Goal: Task Accomplishment & Management: Complete application form

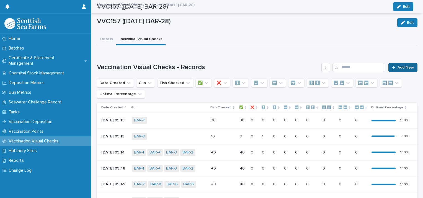
scroll to position [31, 0]
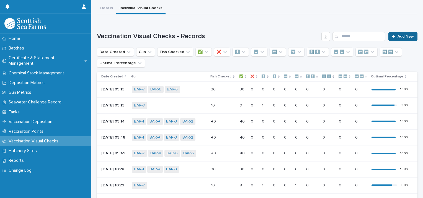
click at [409, 37] on span "Add New" at bounding box center [406, 37] width 16 height 4
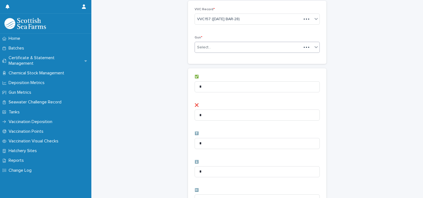
scroll to position [31, 0]
click at [210, 51] on div "Select..." at bounding box center [254, 47] width 118 height 9
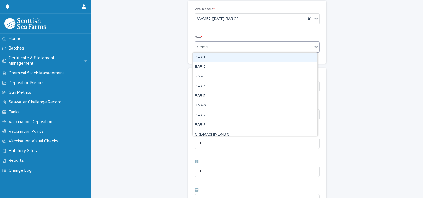
click at [208, 60] on div "BAR-1" at bounding box center [255, 58] width 125 height 10
click at [240, 50] on div "BAR-1" at bounding box center [250, 47] width 111 height 10
click at [232, 58] on div "BAR-2" at bounding box center [255, 58] width 125 height 10
click at [257, 47] on div "BAR-1 BAR-2" at bounding box center [250, 47] width 111 height 10
click at [246, 55] on div "BAR-3" at bounding box center [255, 58] width 125 height 10
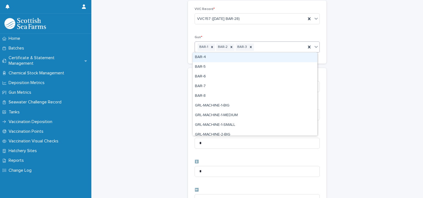
drag, startPoint x: 268, startPoint y: 47, endPoint x: 265, endPoint y: 51, distance: 4.9
click at [268, 47] on div "BAR-1 BAR-2 BAR-3" at bounding box center [250, 47] width 111 height 10
click at [252, 59] on div "BAR-4" at bounding box center [255, 58] width 125 height 10
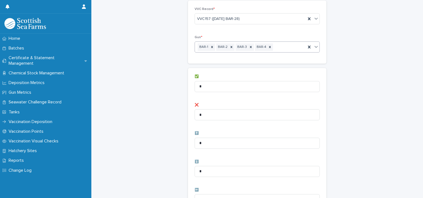
click at [285, 49] on div "BAR-1 BAR-2 BAR-3 BAR-4" at bounding box center [250, 47] width 111 height 10
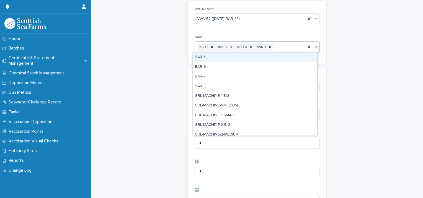
click at [270, 60] on div "BAR-5" at bounding box center [255, 58] width 125 height 10
click at [294, 45] on div "BAR-1 BAR-2 BAR-3 BAR-4 BAR-5" at bounding box center [250, 47] width 111 height 10
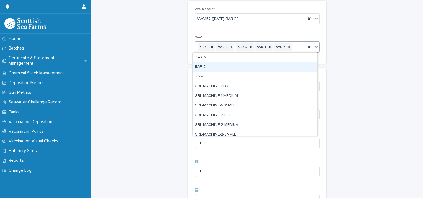
click at [268, 65] on div "BAR-7" at bounding box center [255, 67] width 125 height 10
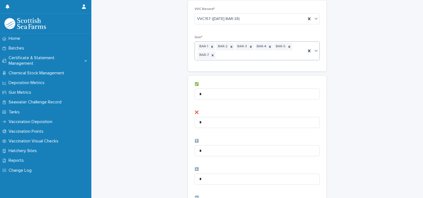
click at [287, 53] on div "BAR-1 BAR-2 BAR-3 BAR-4 BAR-5 BAR-7" at bounding box center [250, 51] width 111 height 18
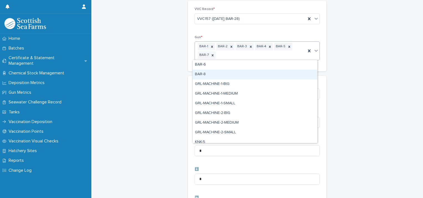
click at [253, 71] on div "BAR-8" at bounding box center [255, 75] width 125 height 10
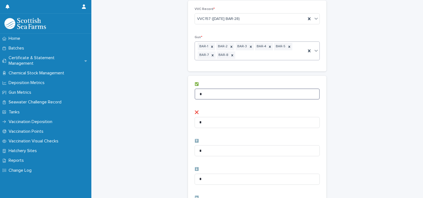
drag, startPoint x: 189, startPoint y: 93, endPoint x: 173, endPoint y: 92, distance: 15.8
click at [173, 92] on div "Vaccination Visual Checks - Records: add new Loading... Saving… Loading... Savi…" at bounding box center [257, 194] width 321 height 450
type input "**"
click at [172, 125] on div "Vaccination Visual Checks - Records: add new Loading... Saving… Loading... Savi…" at bounding box center [257, 194] width 321 height 450
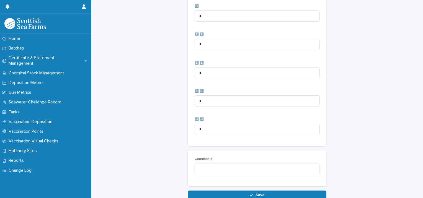
scroll to position [284, 0]
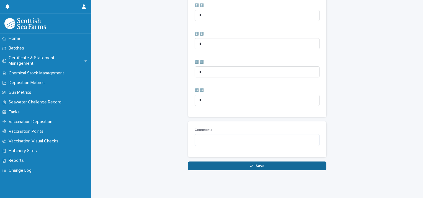
click at [209, 163] on button "Save" at bounding box center [257, 166] width 138 height 9
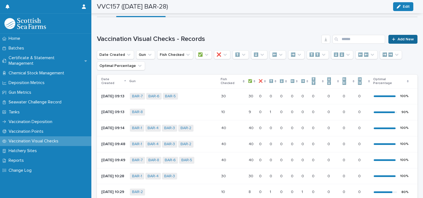
scroll to position [26, 0]
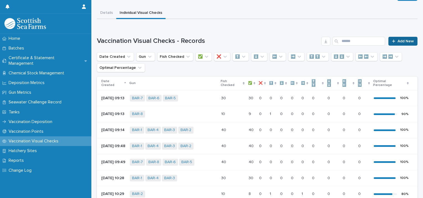
click at [398, 41] on span "Add New" at bounding box center [406, 41] width 16 height 4
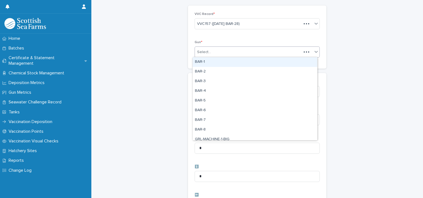
click at [228, 54] on div "Select..." at bounding box center [248, 52] width 107 height 9
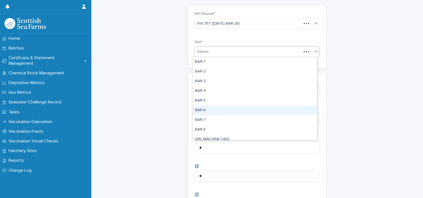
click at [207, 111] on div "BAR-6" at bounding box center [255, 111] width 125 height 10
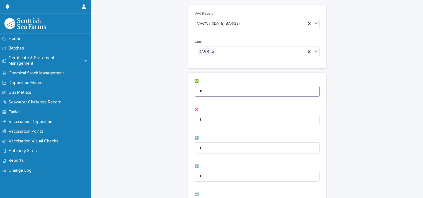
drag, startPoint x: 219, startPoint y: 89, endPoint x: 165, endPoint y: 95, distance: 54.7
click at [166, 92] on div "Vaccination Visual Checks - Records: add new Loading... Saving… Loading... Savi…" at bounding box center [257, 195] width 321 height 443
type input "*"
click at [165, 96] on div "Vaccination Visual Checks - Records: add new Loading... Saving… Loading... Savi…" at bounding box center [257, 195] width 321 height 443
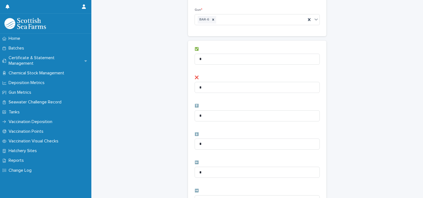
scroll to position [82, 0]
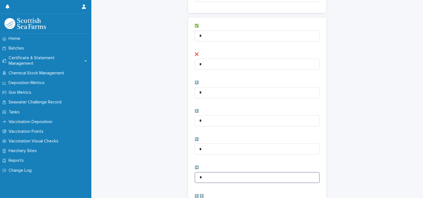
drag, startPoint x: 205, startPoint y: 173, endPoint x: 191, endPoint y: 173, distance: 14.4
click at [191, 173] on div "✅ * ❌ * ⬆️ * ⬇️ * ⬅️ * ➡️ * ⬆️ ⬆️ * ⬇️ ⬇️ * ⬅️ ⬅️ * ➡️ ➡️ *" at bounding box center [257, 162] width 138 height 290
type input "*"
click at [188, 162] on div "✅ * ❌ * ⬆️ * ⬇️ * ⬅️ * ➡️ * ⬆️ ⬆️ * ⬇️ ⬇️ * ⬅️ ⬅️ * ➡️ ➡️ *" at bounding box center [257, 162] width 138 height 290
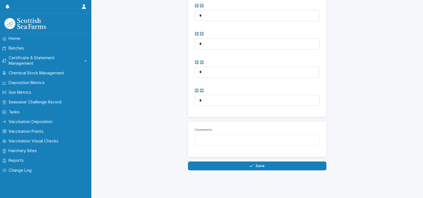
scroll to position [276, 0]
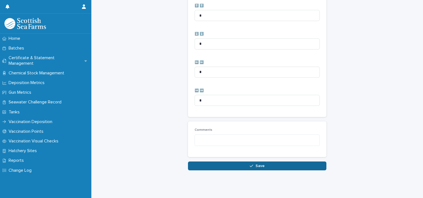
click at [207, 162] on button "Save" at bounding box center [257, 166] width 138 height 9
